Goal: Share content: Share content

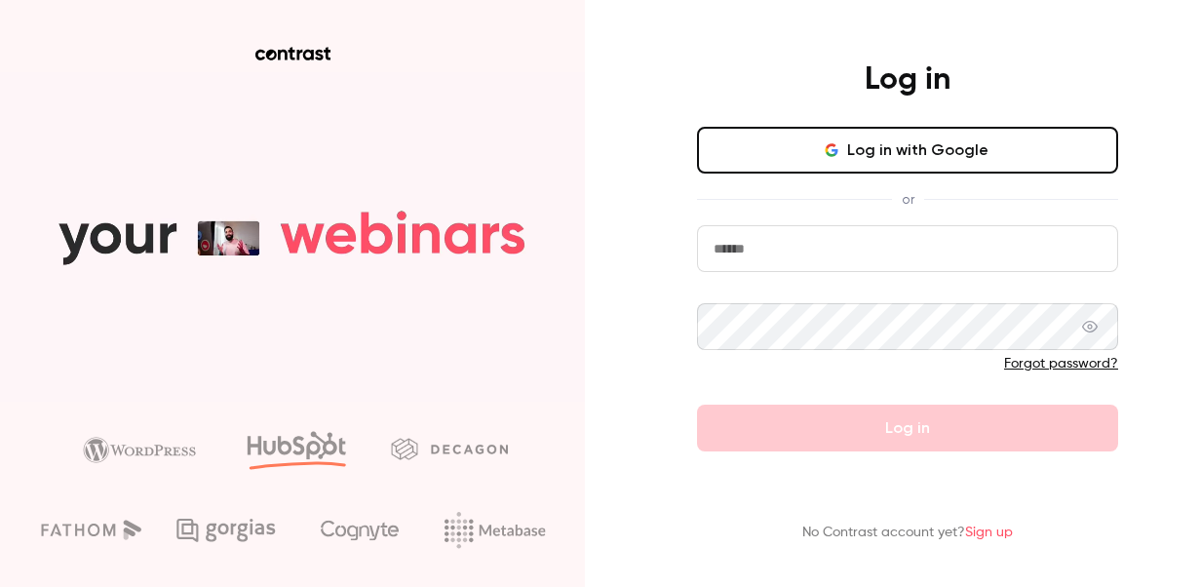
type input "**********"
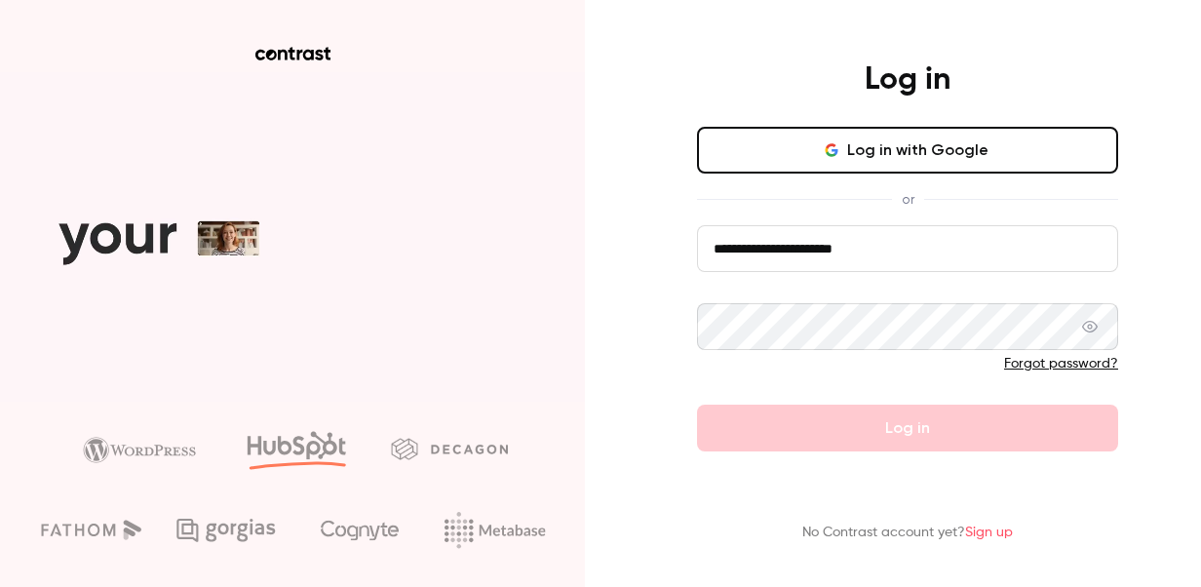
click at [1091, 331] on icon at bounding box center [1091, 327] width 16 height 16
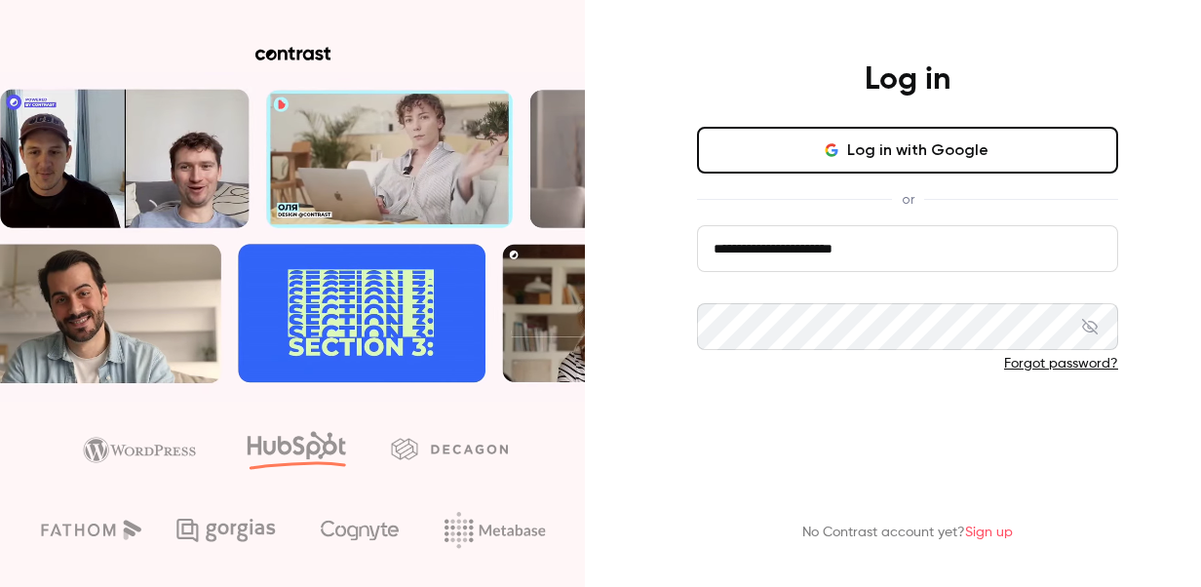
click at [920, 423] on button "Log in" at bounding box center [907, 428] width 421 height 47
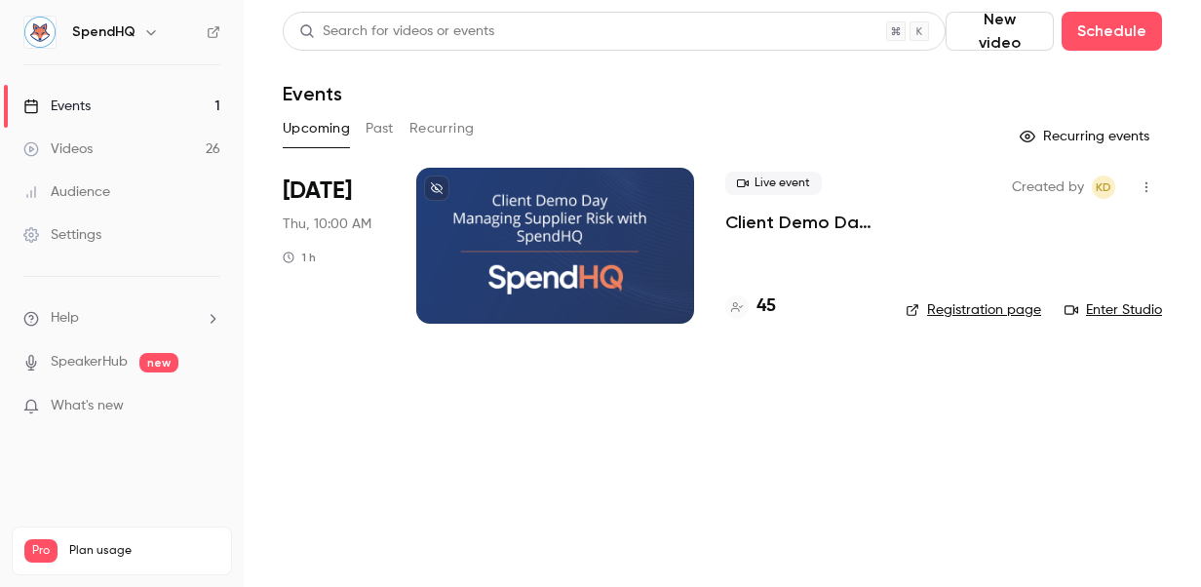
click at [381, 128] on button "Past" at bounding box center [380, 128] width 28 height 31
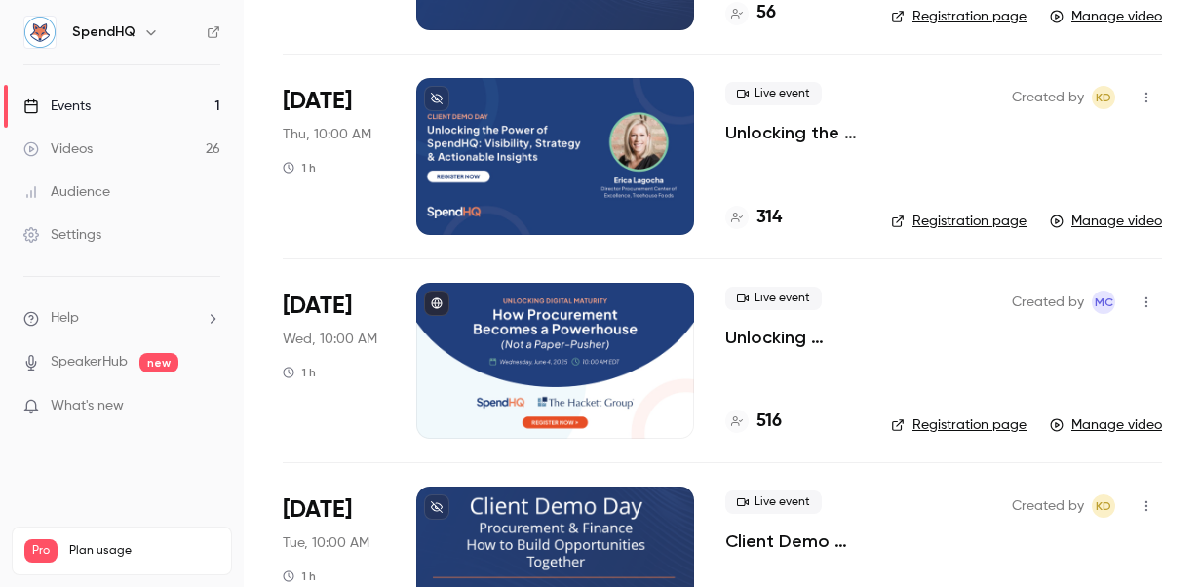
scroll to position [390, 0]
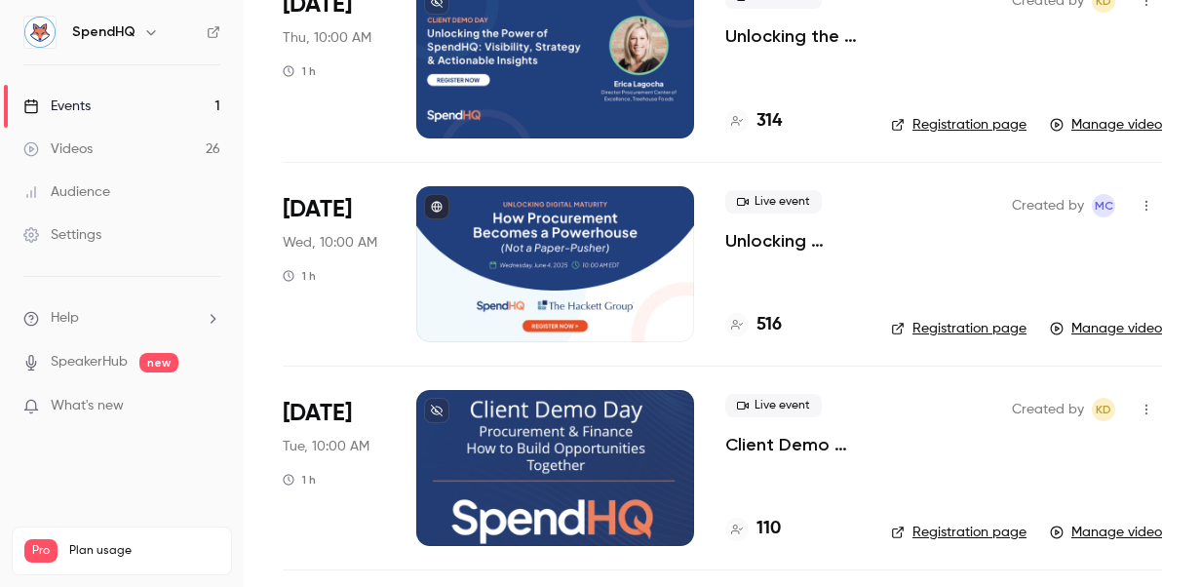
click at [1092, 531] on link "Manage video" at bounding box center [1106, 533] width 112 height 20
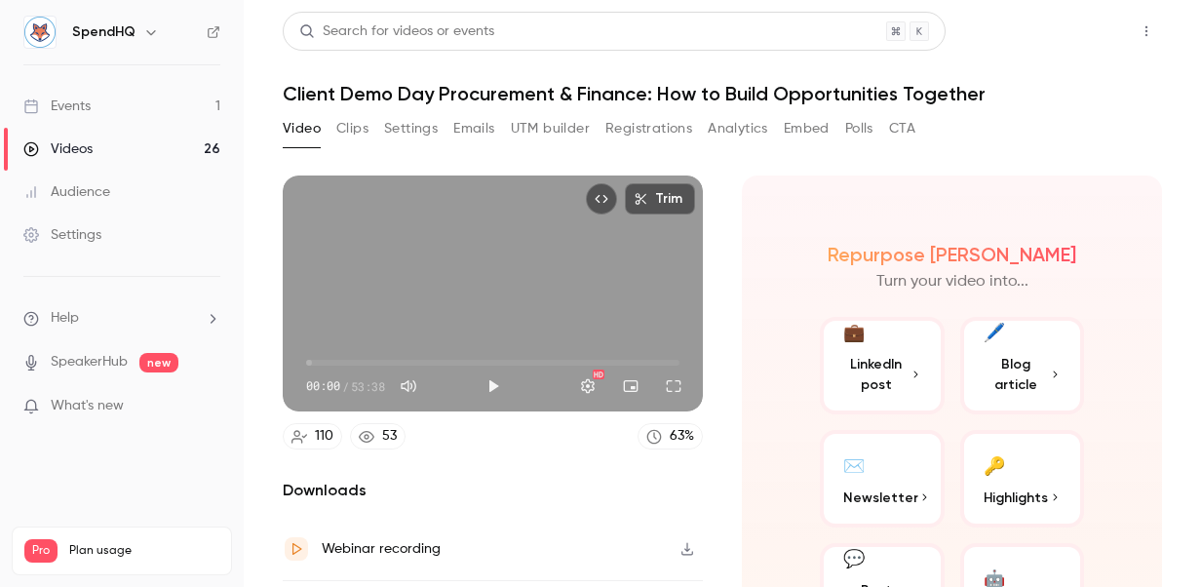
click at [1070, 35] on button "Share" at bounding box center [1077, 31] width 77 height 39
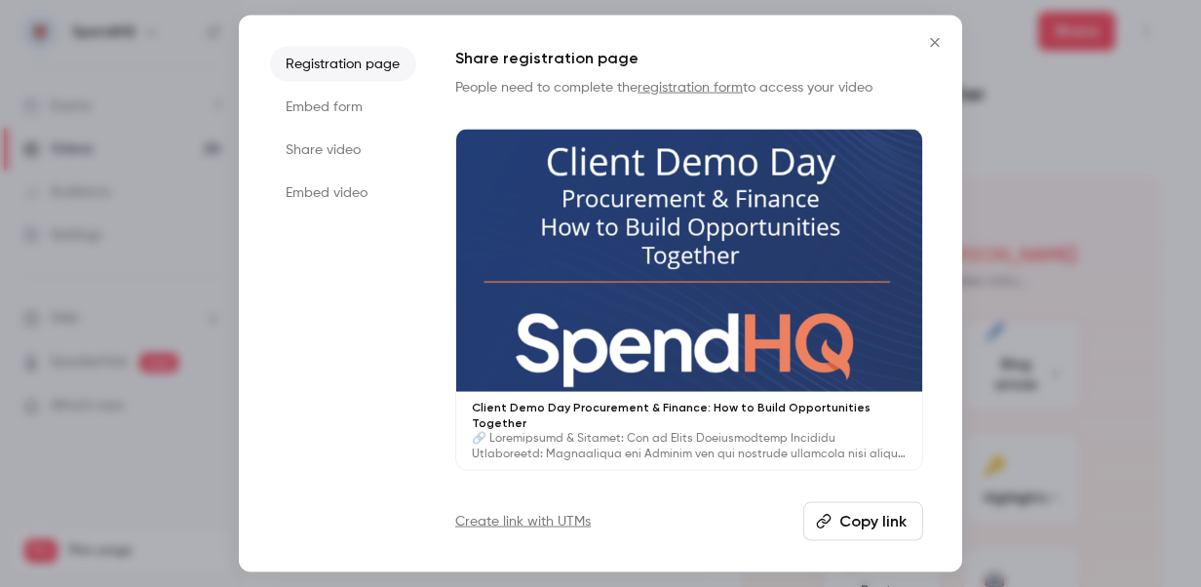
click at [875, 513] on button "Copy link" at bounding box center [864, 520] width 120 height 39
